Goal: Register for event/course

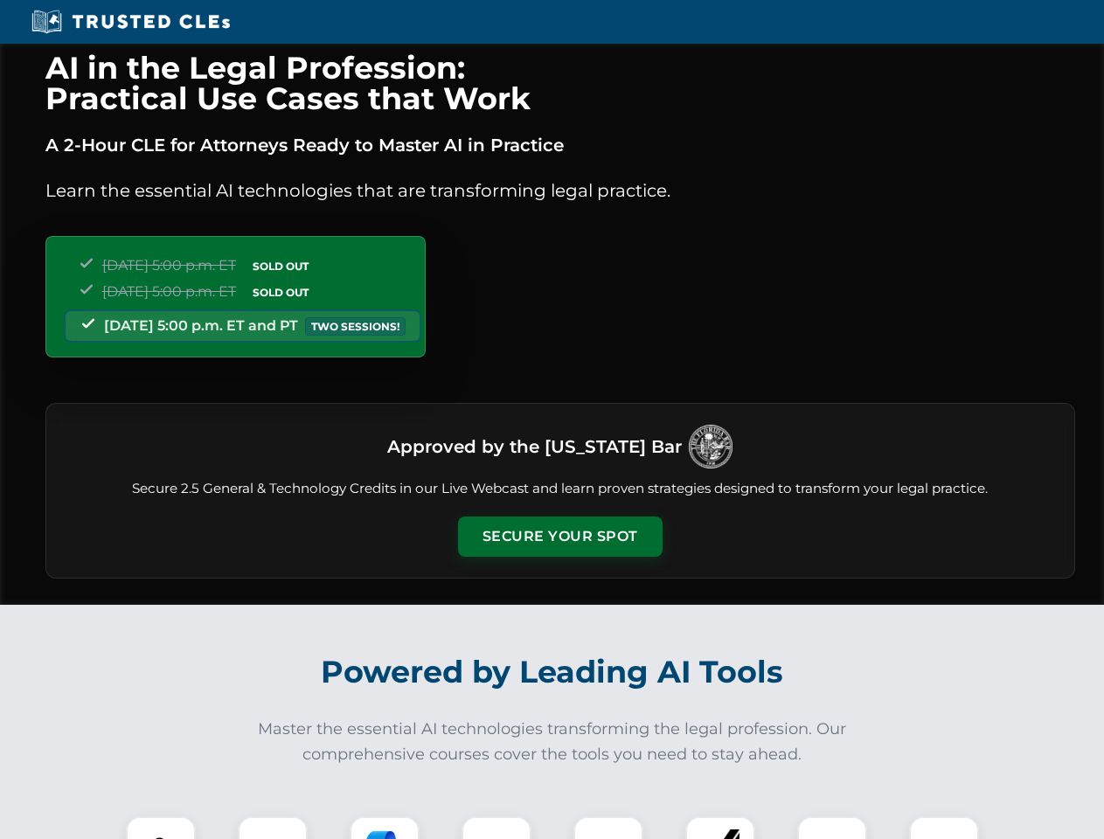
click at [559, 537] on button "Secure Your Spot" at bounding box center [560, 536] width 204 height 40
click at [161, 828] on img at bounding box center [160, 851] width 51 height 51
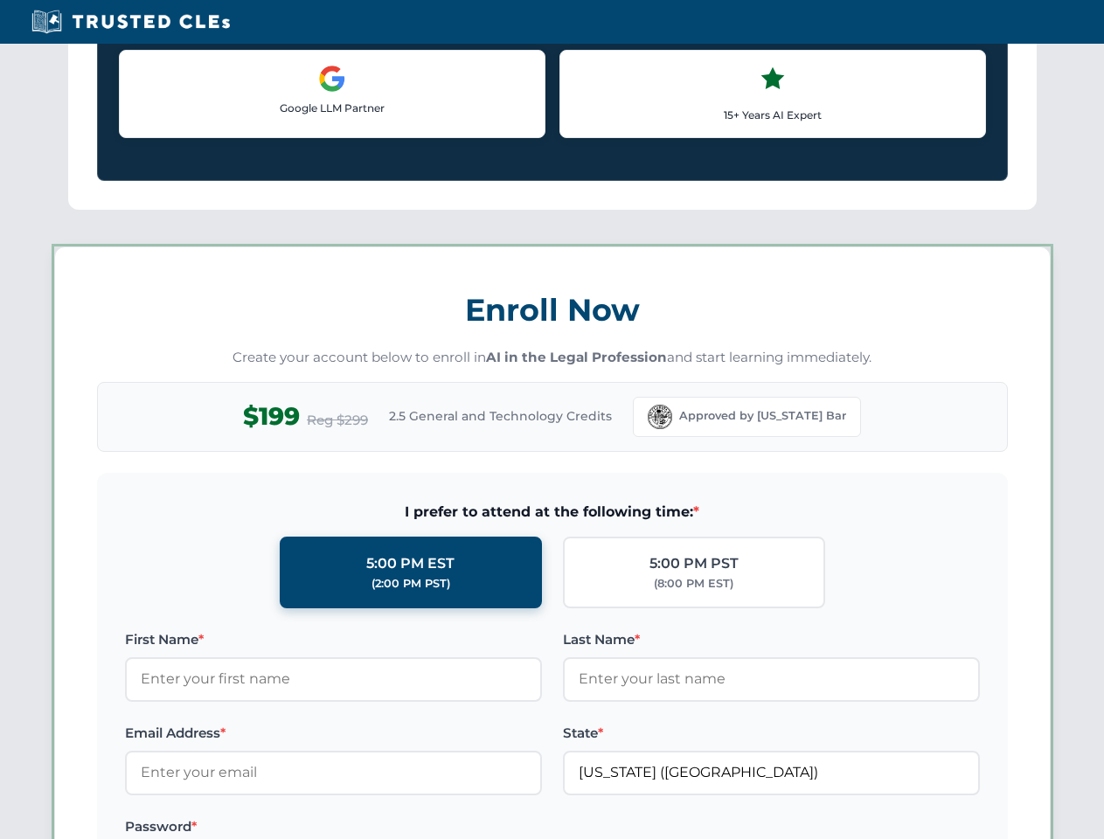
click at [385, 828] on label "Password *" at bounding box center [333, 826] width 417 height 21
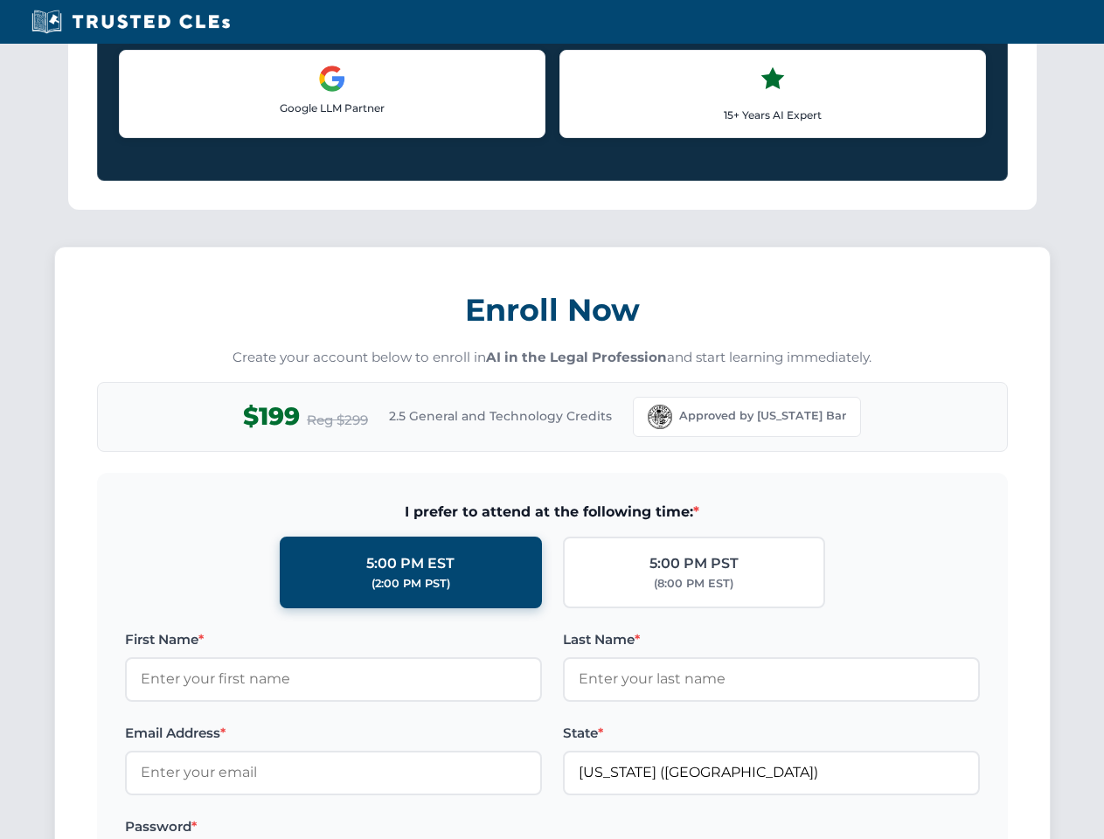
scroll to position [1715, 0]
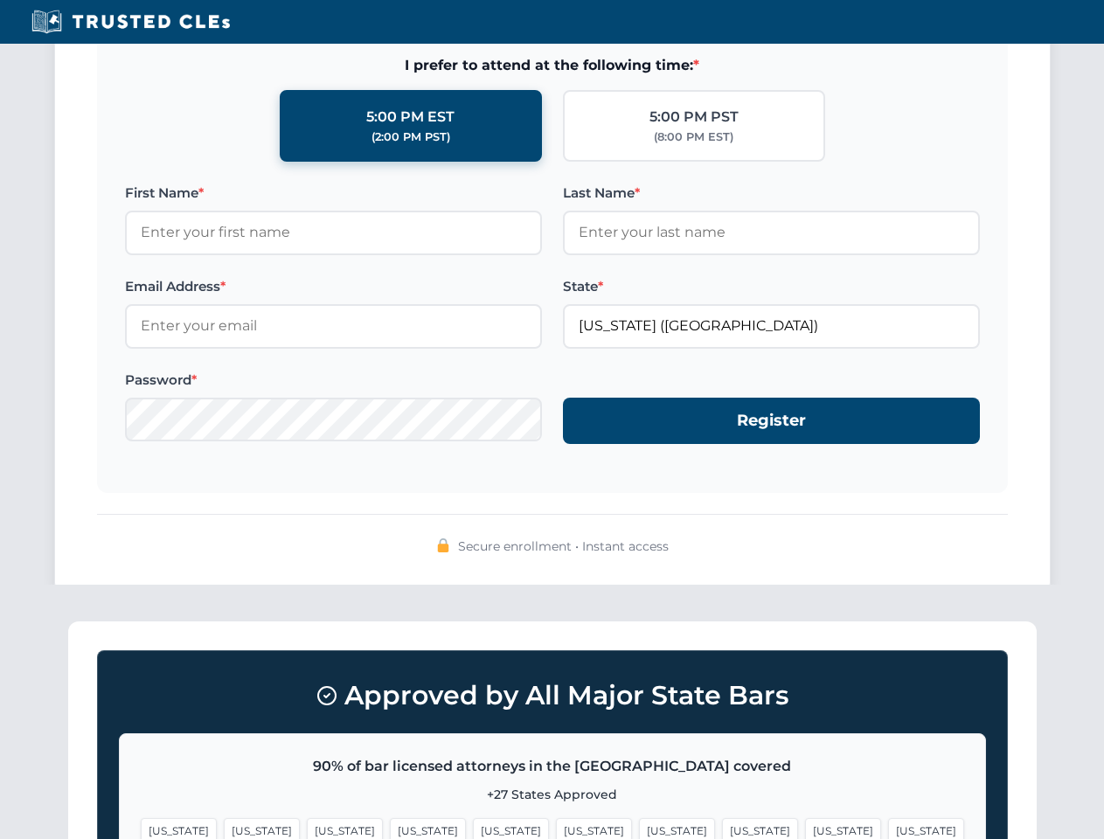
click at [805, 828] on span "[US_STATE]" at bounding box center [843, 830] width 76 height 25
